Goal: Task Accomplishment & Management: Manage account settings

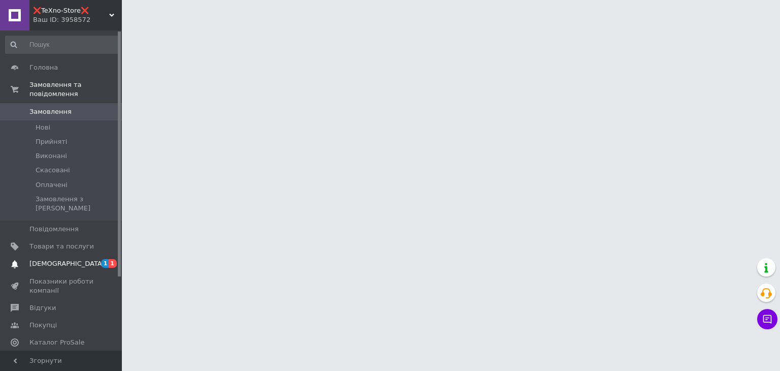
click at [55, 259] on span "[DEMOGRAPHIC_DATA]" at bounding box center [66, 263] width 75 height 9
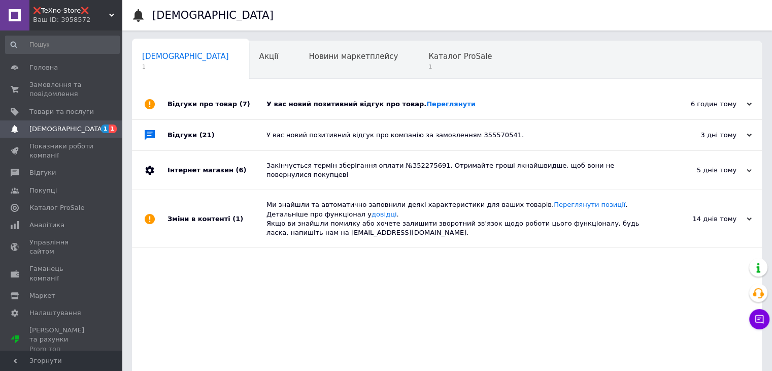
click at [426, 101] on link "Переглянути" at bounding box center [450, 104] width 49 height 8
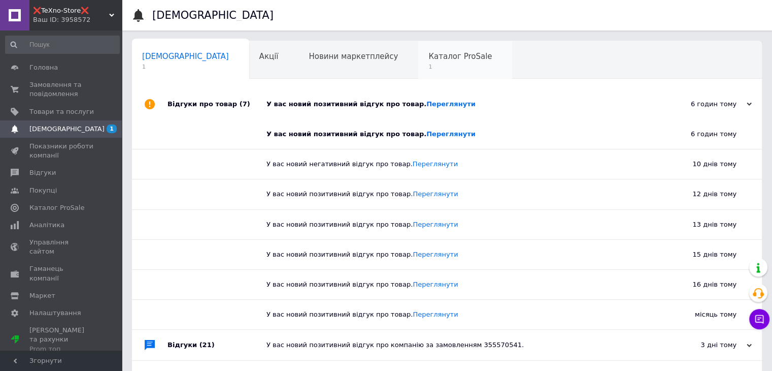
click at [428, 56] on span "Каталог ProSale" at bounding box center [459, 56] width 63 height 9
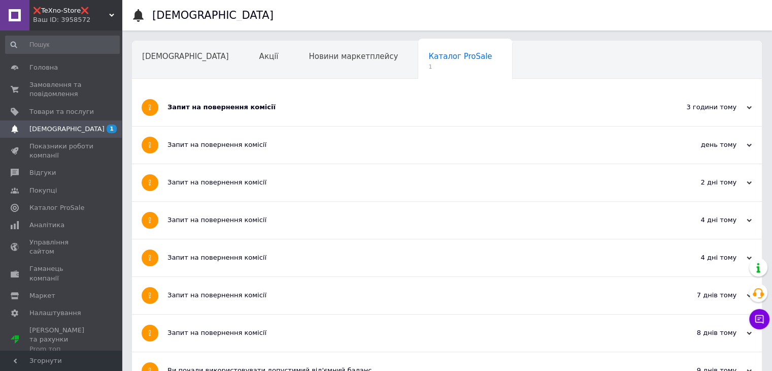
click at [223, 90] on span "Навчання та заходи" at bounding box center [182, 94] width 81 height 9
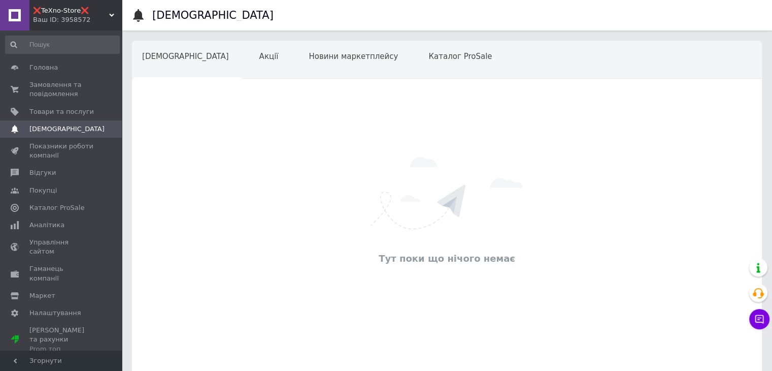
click at [428, 58] on span "Каталог ProSale" at bounding box center [459, 56] width 63 height 9
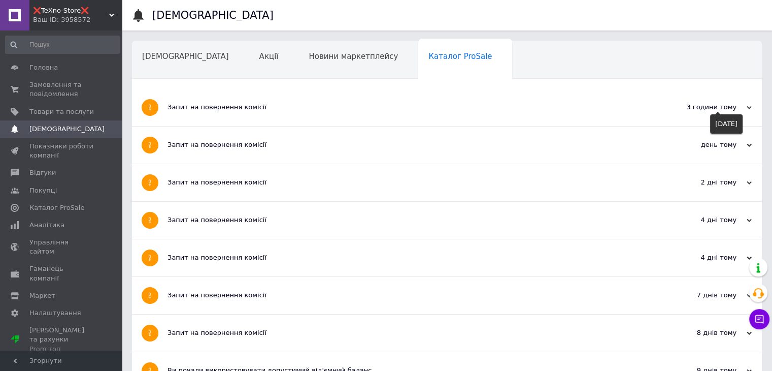
click at [748, 109] on use at bounding box center [749, 107] width 5 height 3
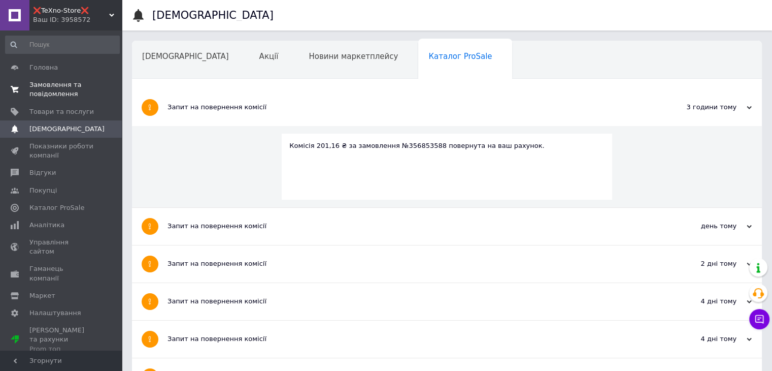
click at [57, 81] on span "Замовлення та повідомлення" at bounding box center [61, 89] width 64 height 18
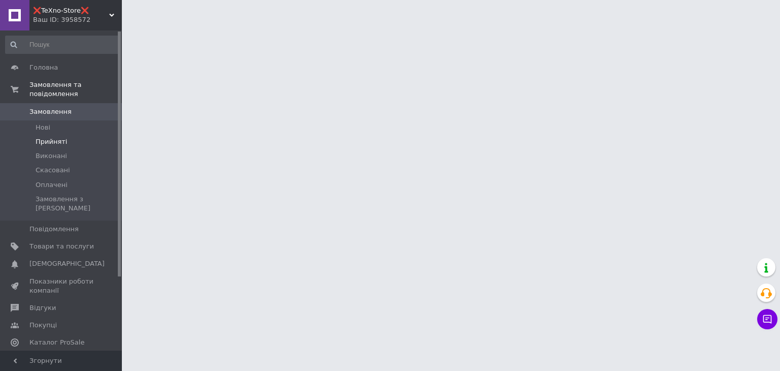
click at [54, 137] on span "Прийняті" at bounding box center [51, 141] width 31 height 9
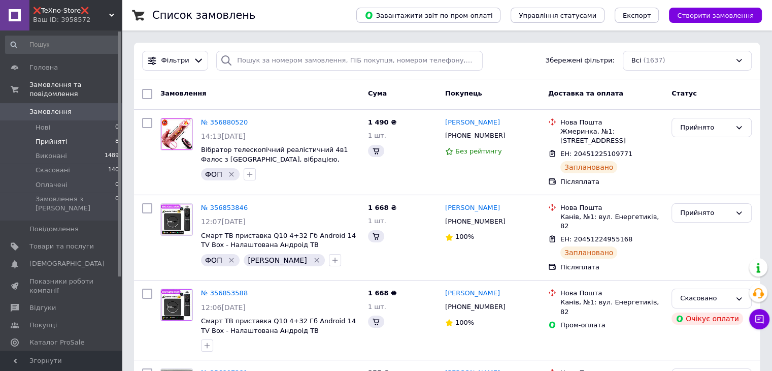
click at [51, 137] on span "Прийняті" at bounding box center [51, 141] width 31 height 9
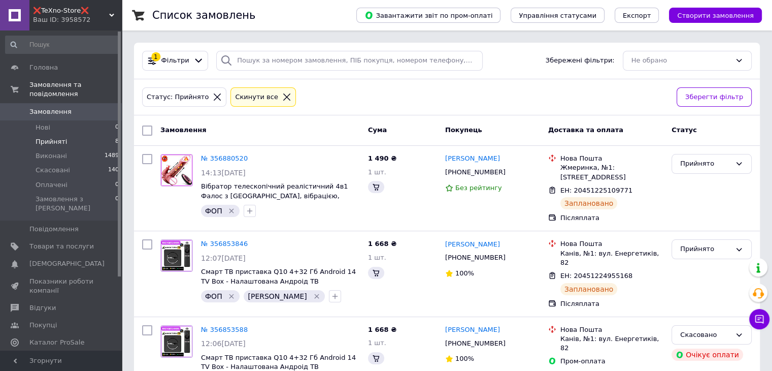
click at [51, 137] on span "Прийняті" at bounding box center [51, 141] width 31 height 9
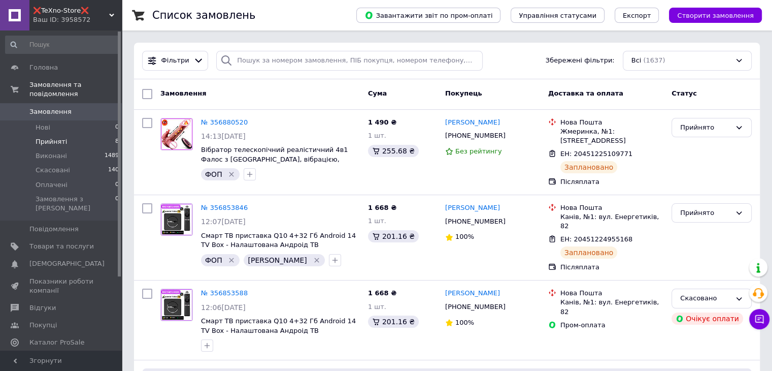
click at [49, 137] on span "Прийняті" at bounding box center [51, 141] width 31 height 9
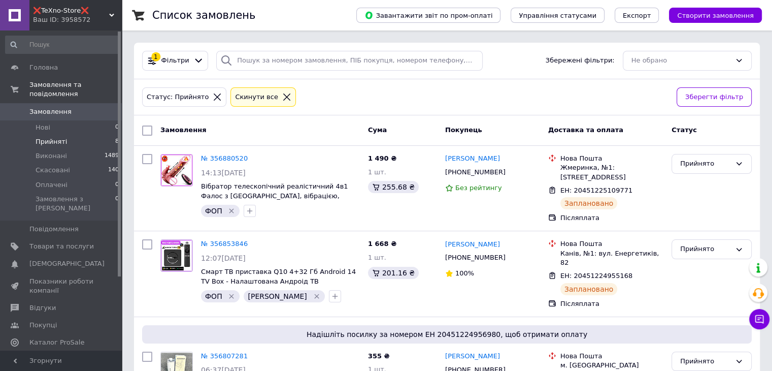
click at [51, 137] on span "Прийняті" at bounding box center [51, 141] width 31 height 9
click at [50, 137] on span "Прийняті" at bounding box center [51, 141] width 31 height 9
click at [51, 137] on span "Прийняті" at bounding box center [51, 141] width 31 height 9
